Goal: Task Accomplishment & Management: Manage account settings

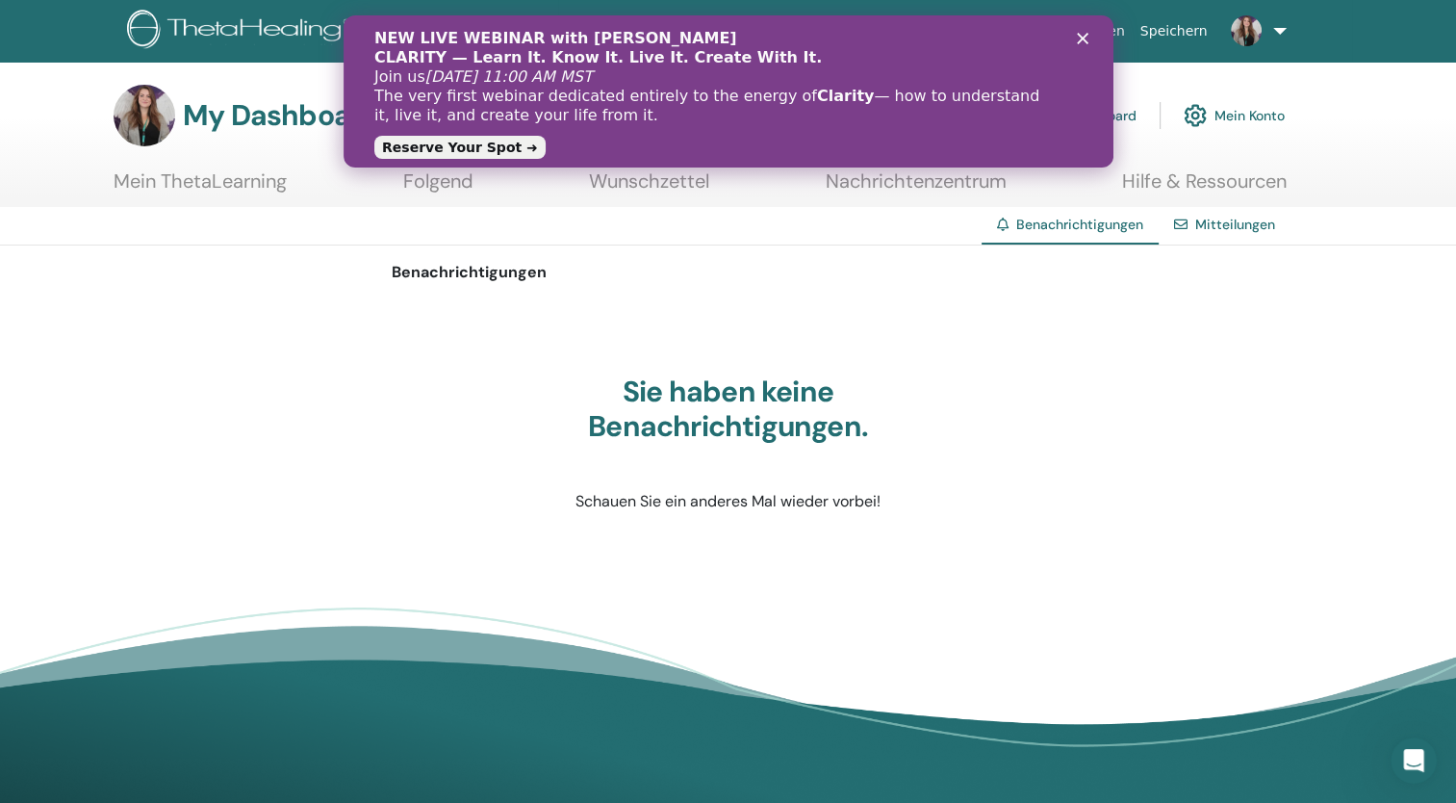
click at [1128, 114] on link "Lehrer-Dashboard" at bounding box center [1062, 115] width 148 height 42
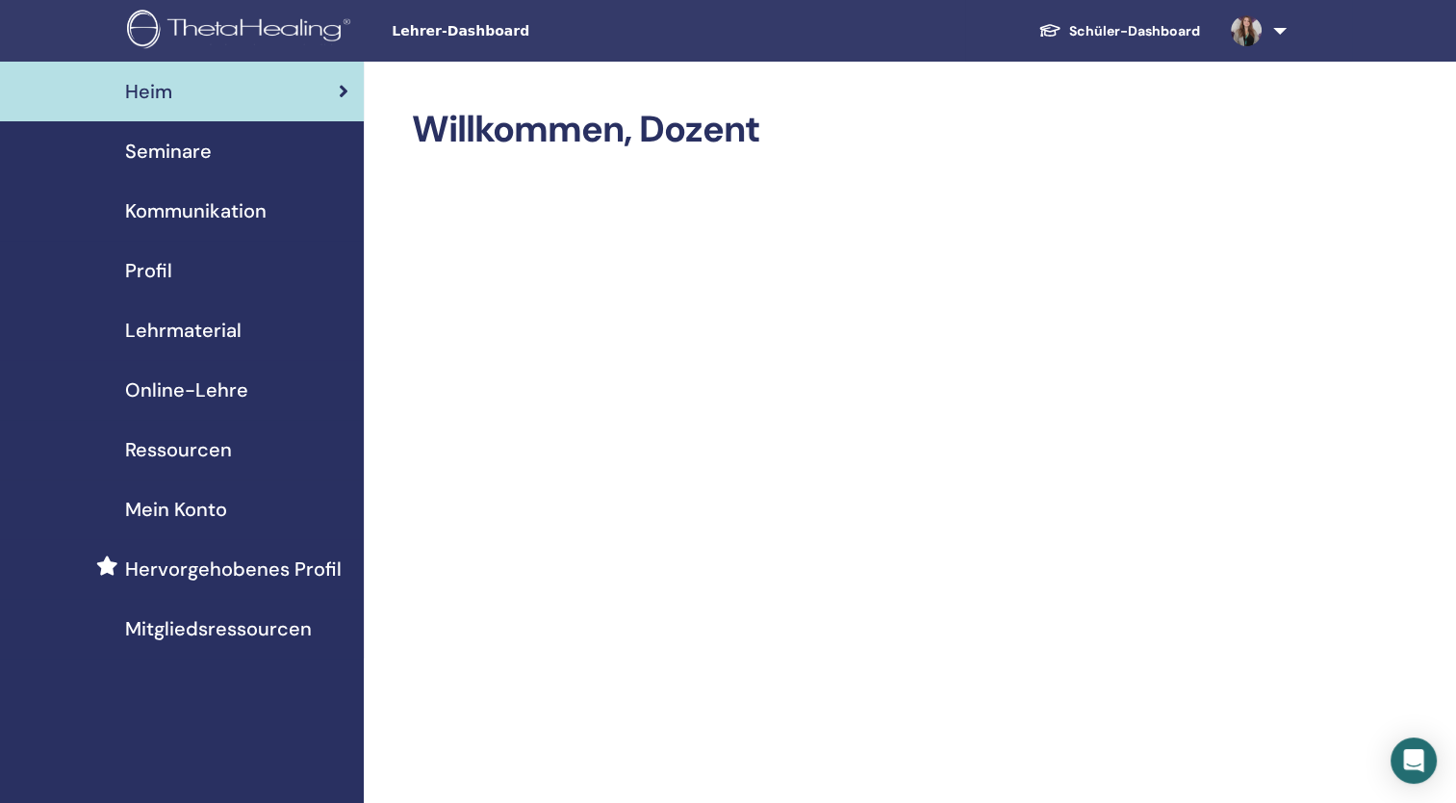
click at [197, 149] on span "Seminare" at bounding box center [168, 151] width 87 height 29
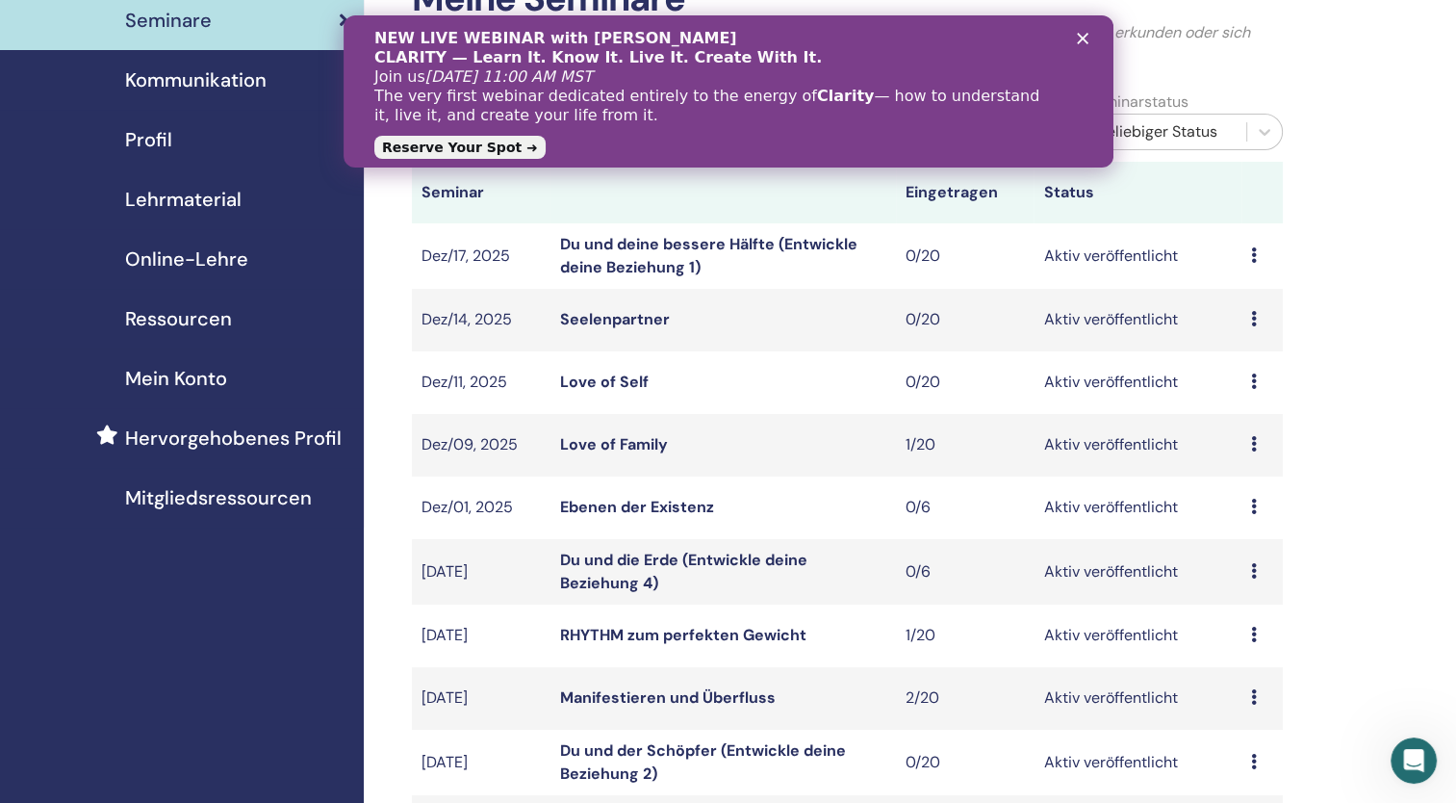
scroll to position [385, 0]
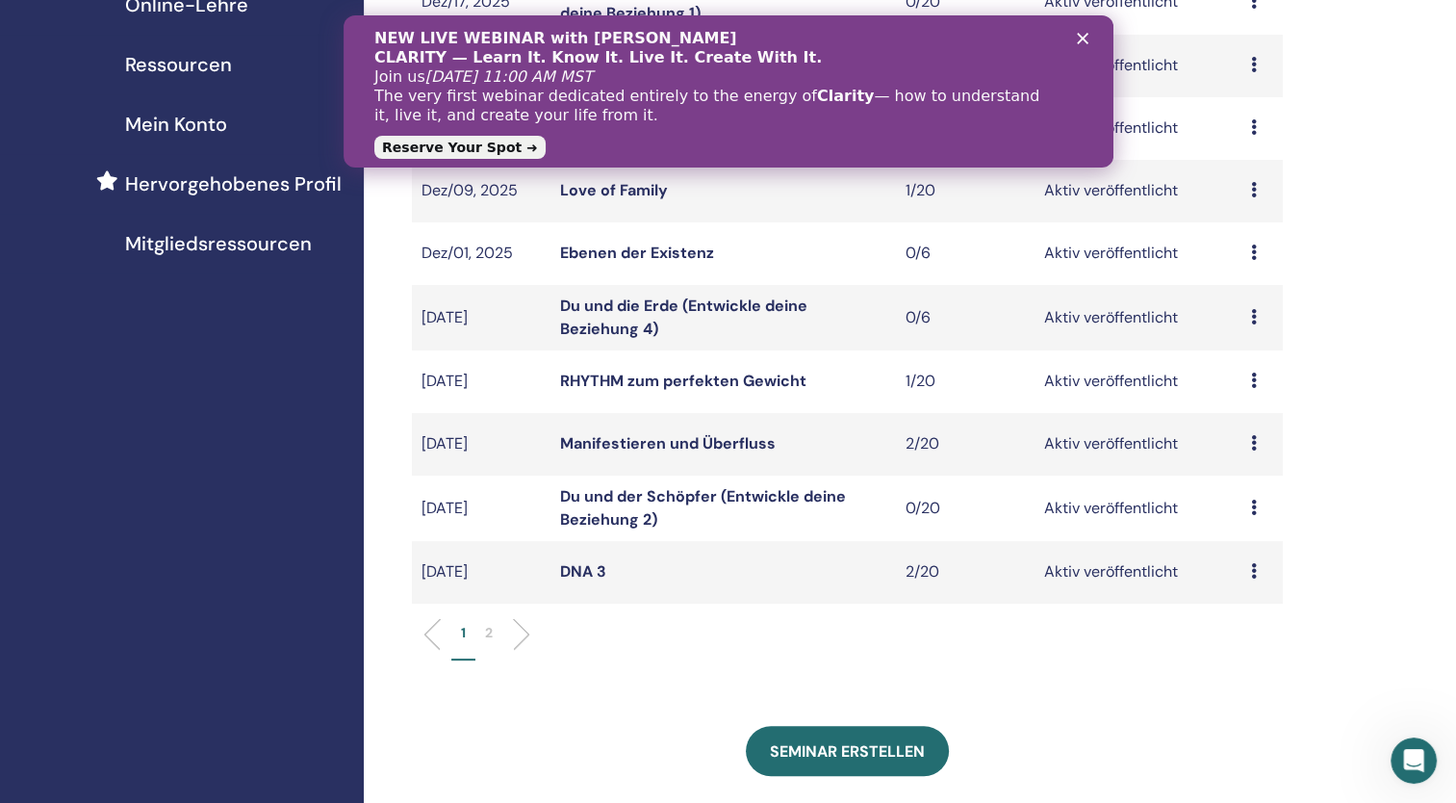
click at [485, 629] on p "2" at bounding box center [489, 633] width 8 height 20
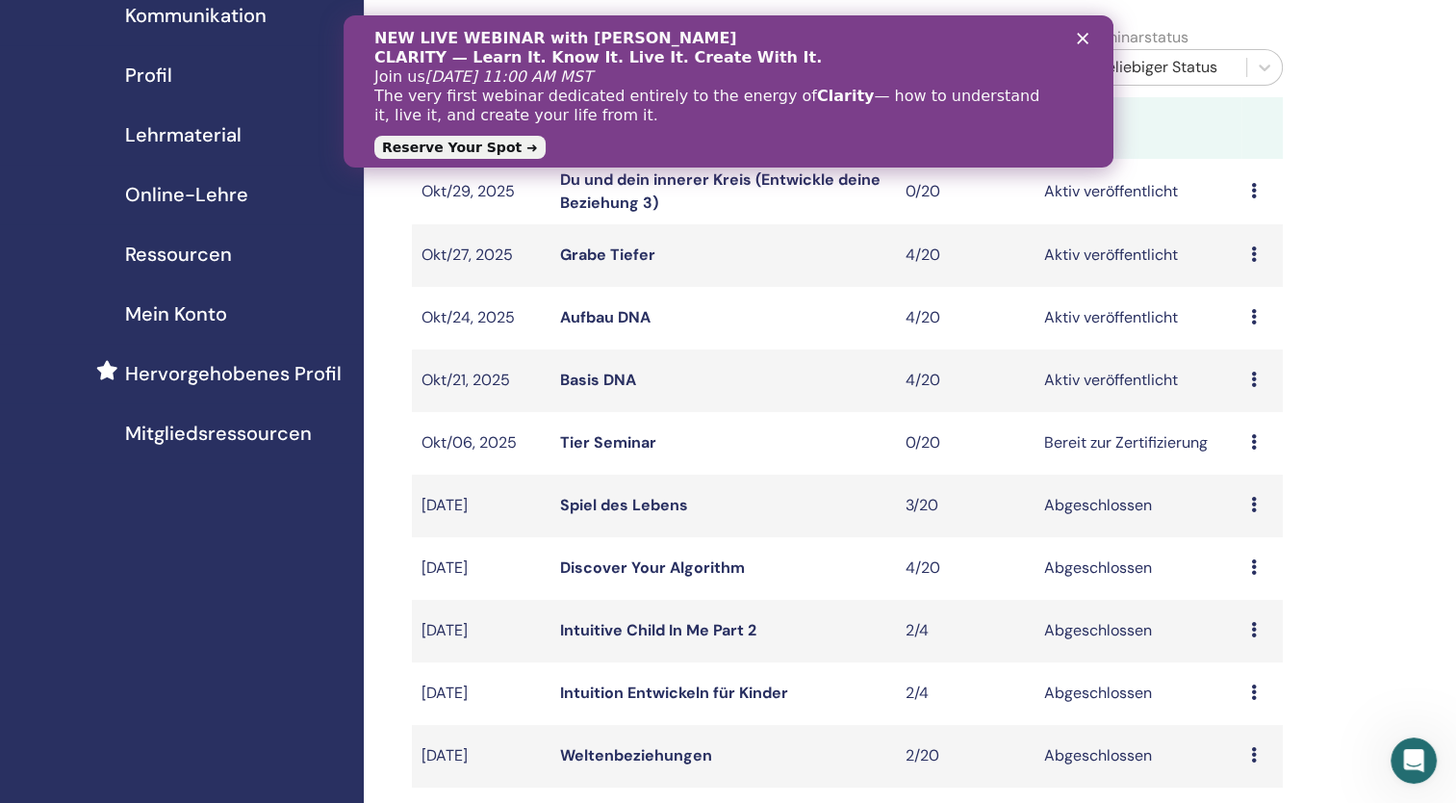
scroll to position [192, 0]
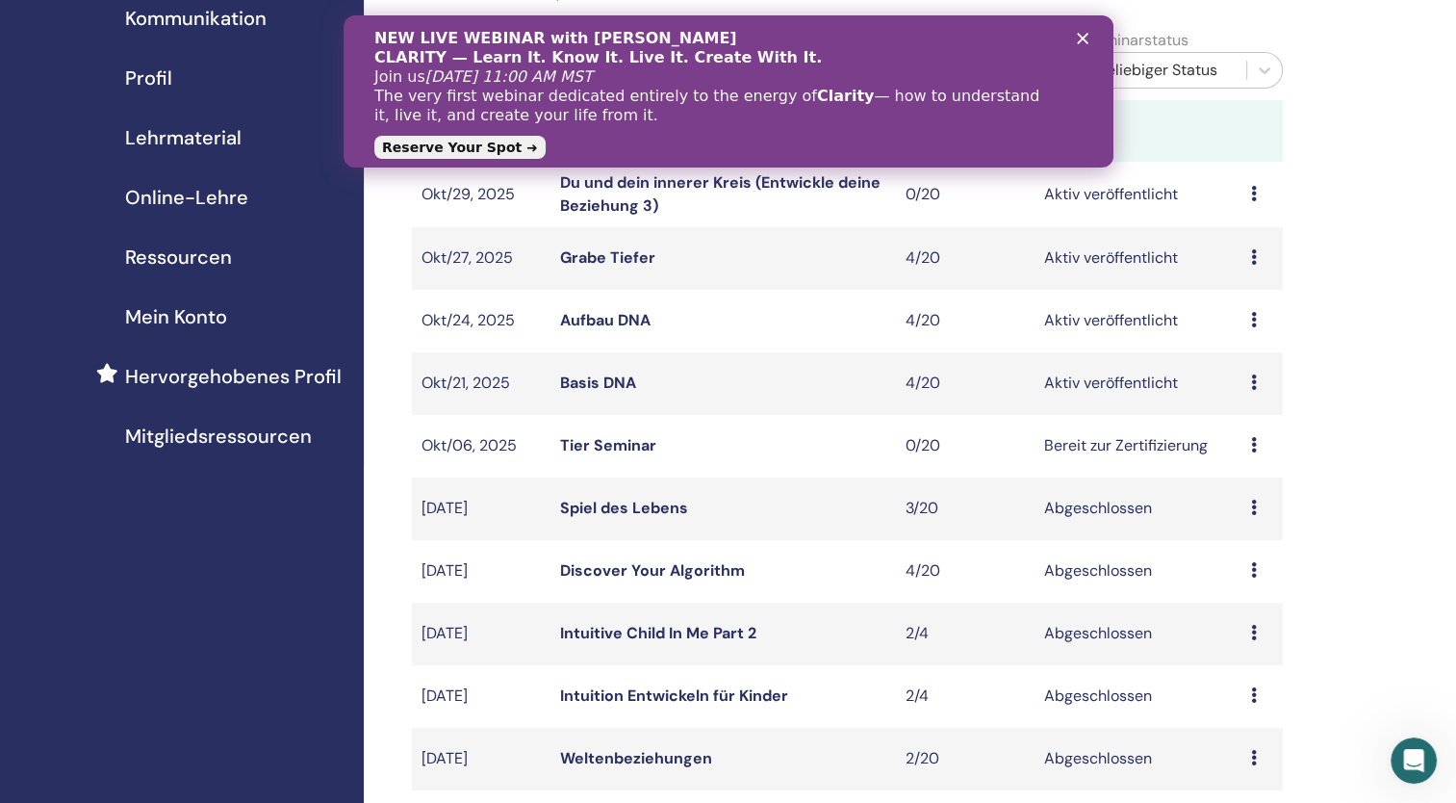
click at [620, 387] on link "Basis DNA" at bounding box center [598, 382] width 76 height 20
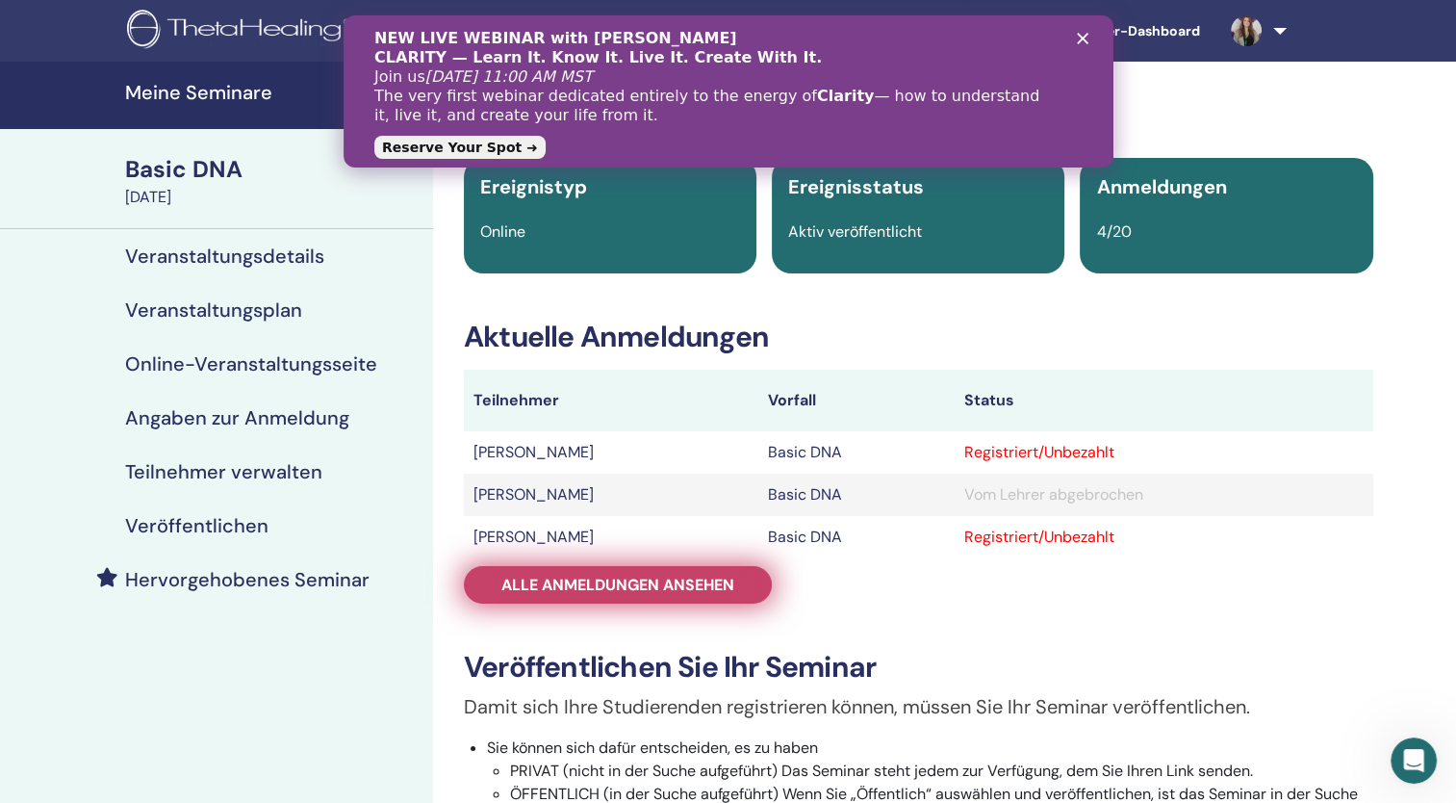
click at [655, 582] on span "Alle Anmeldungen ansehen" at bounding box center [617, 585] width 233 height 20
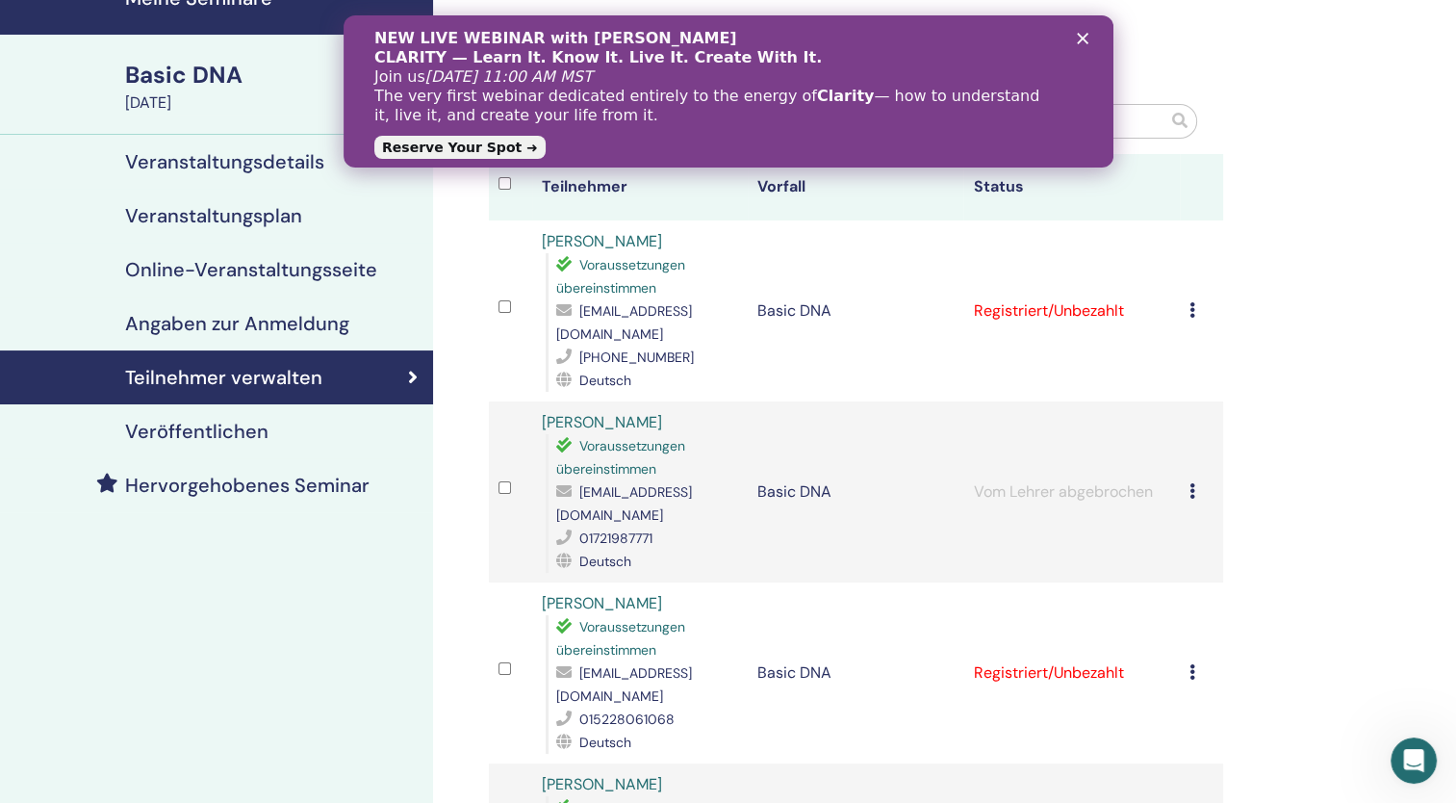
scroll to position [96, 0]
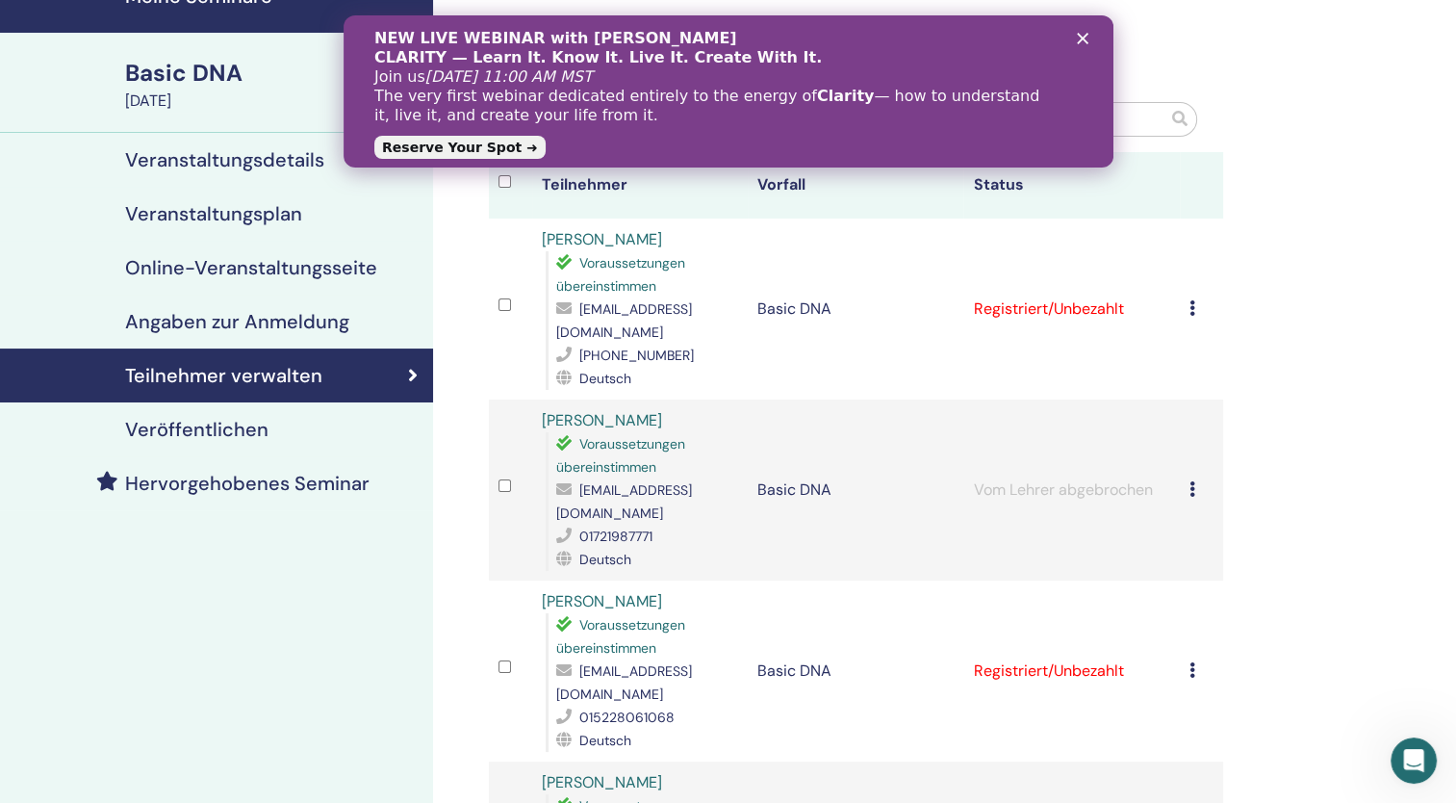
click at [217, 436] on h4 "Veröffentlichen" at bounding box center [196, 429] width 143 height 23
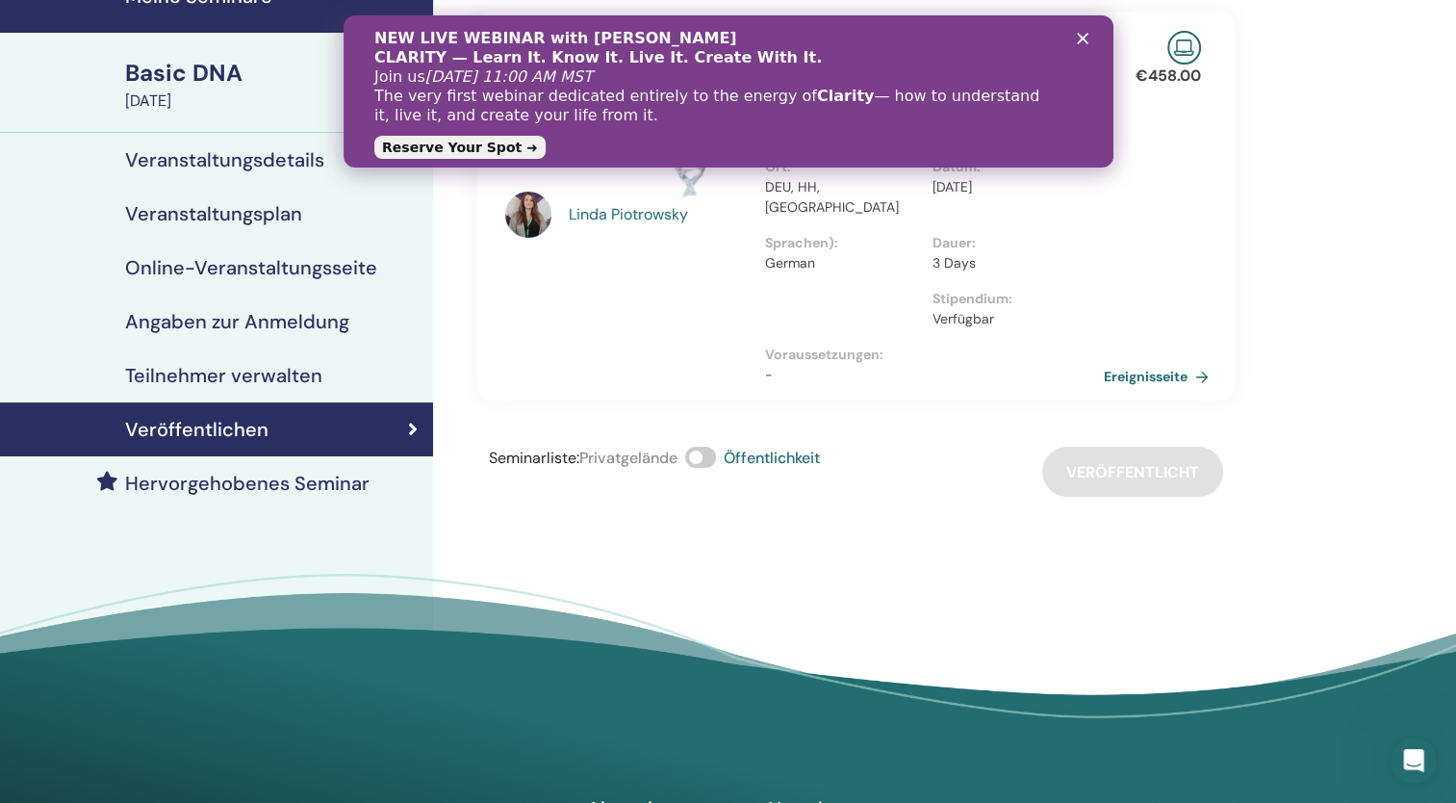
click at [1141, 362] on link "Ereignisseite" at bounding box center [1160, 376] width 113 height 29
